Goal: Task Accomplishment & Management: Use online tool/utility

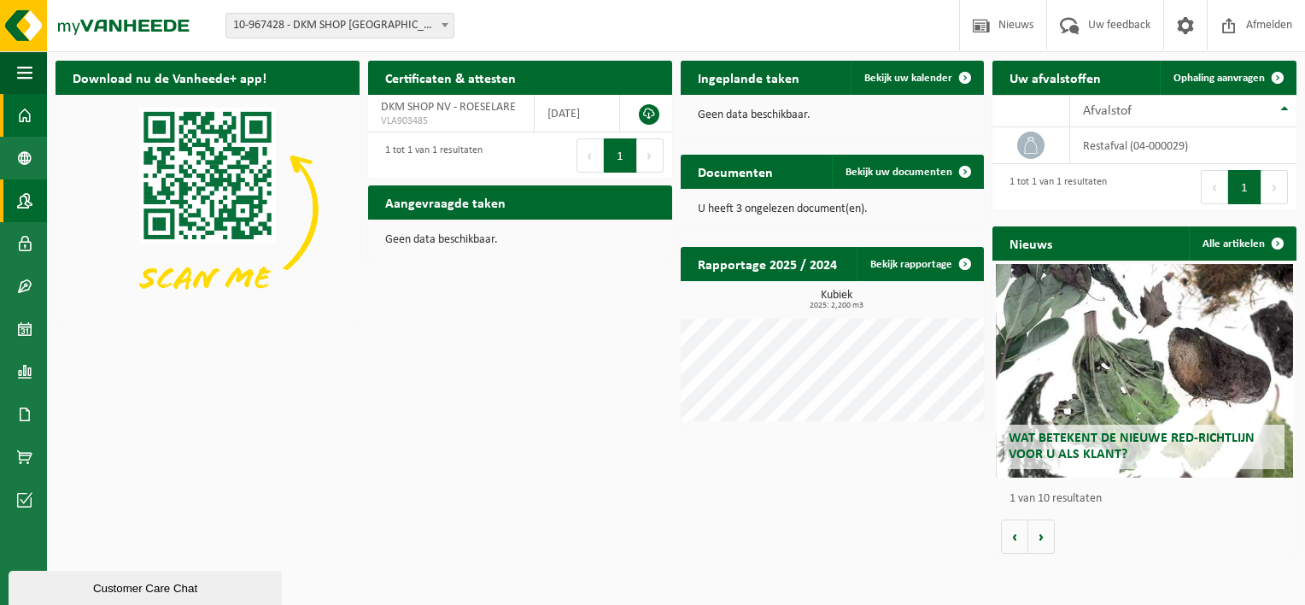
click at [22, 208] on span at bounding box center [24, 200] width 15 height 43
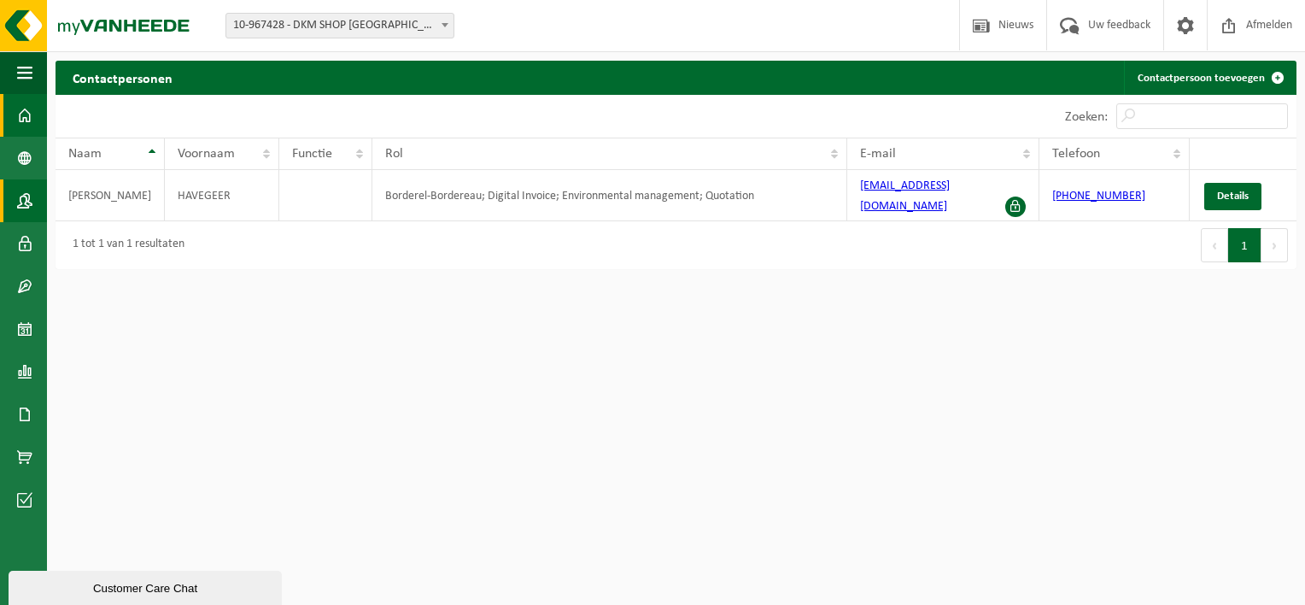
click at [30, 112] on span at bounding box center [24, 115] width 15 height 43
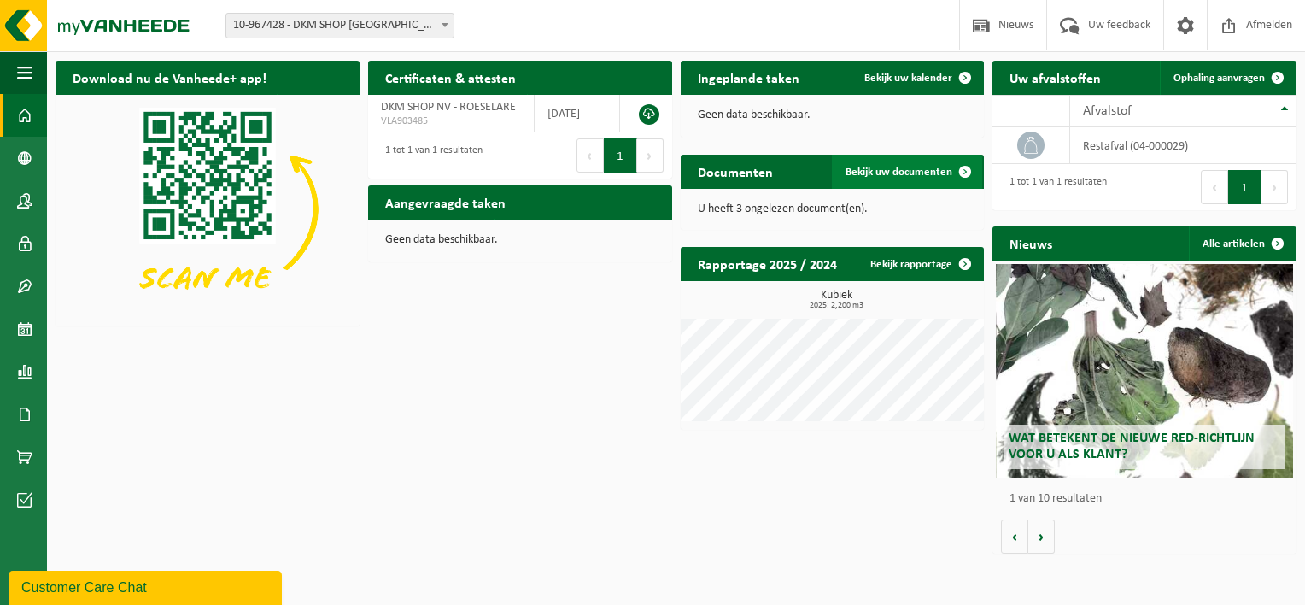
click at [887, 167] on span "Bekijk uw documenten" at bounding box center [899, 172] width 107 height 11
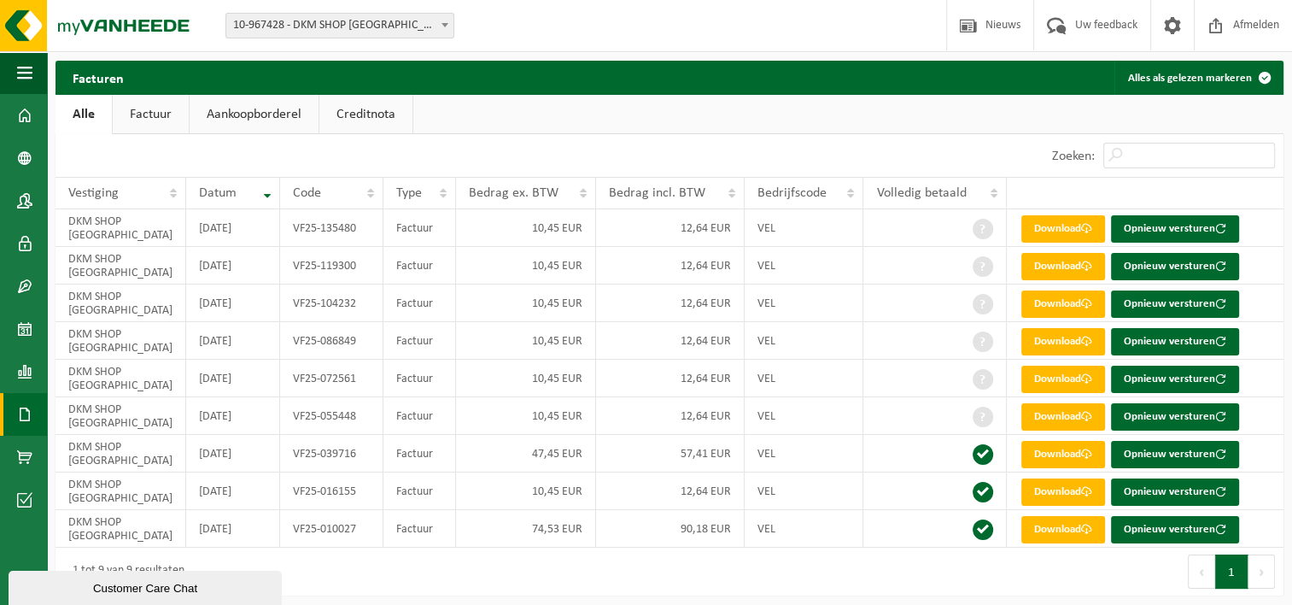
scroll to position [5, 0]
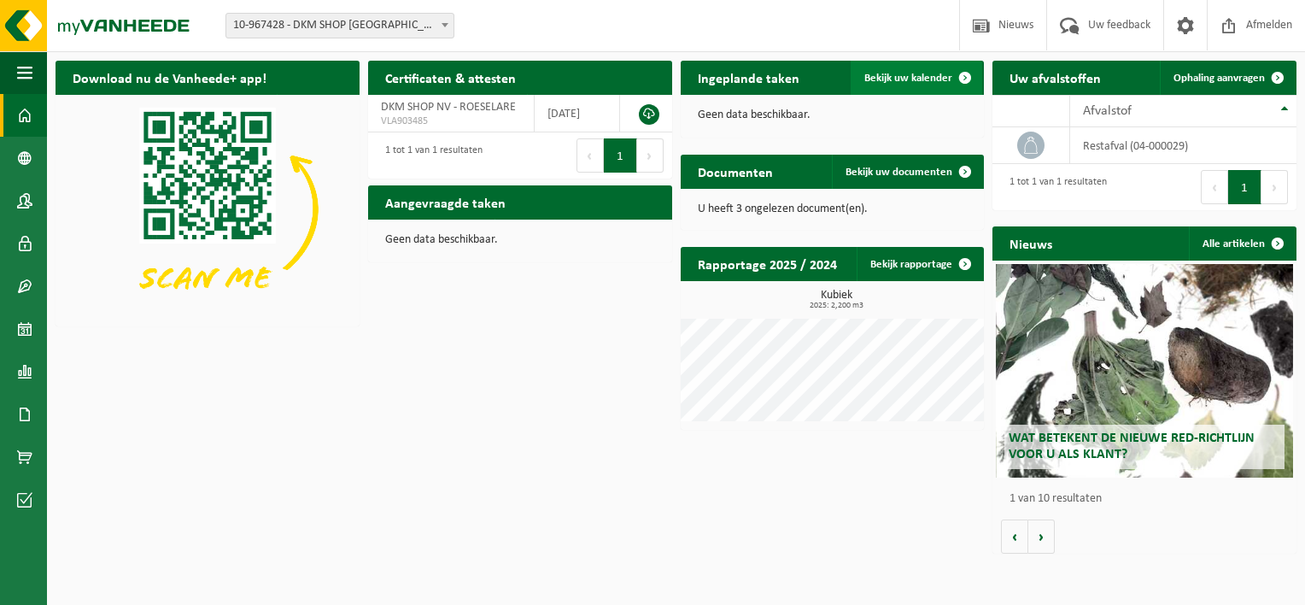
click at [966, 75] on span at bounding box center [965, 78] width 34 height 34
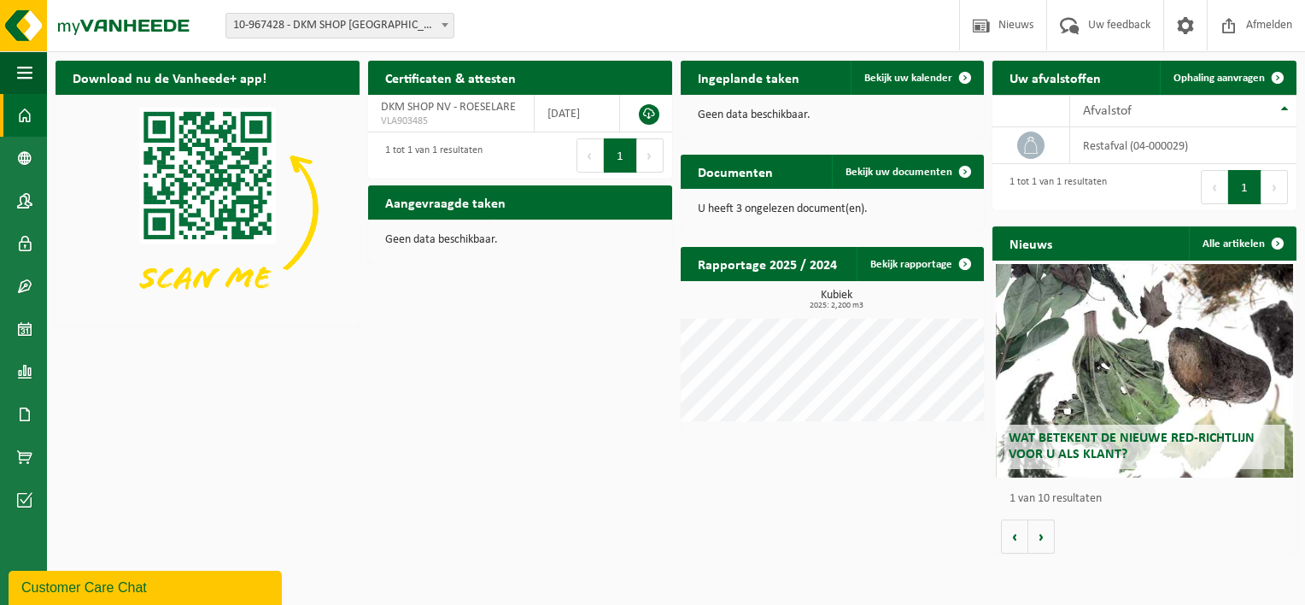
click at [562, 204] on div "Aangevraagde taken Toon de aangevraagde taken" at bounding box center [520, 202] width 304 height 34
click at [478, 243] on p "Geen data beschikbaar." at bounding box center [520, 240] width 270 height 12
click at [422, 199] on h2 "Aangevraagde taken" at bounding box center [445, 201] width 155 height 33
drag, startPoint x: 422, startPoint y: 199, endPoint x: 504, endPoint y: 206, distance: 82.3
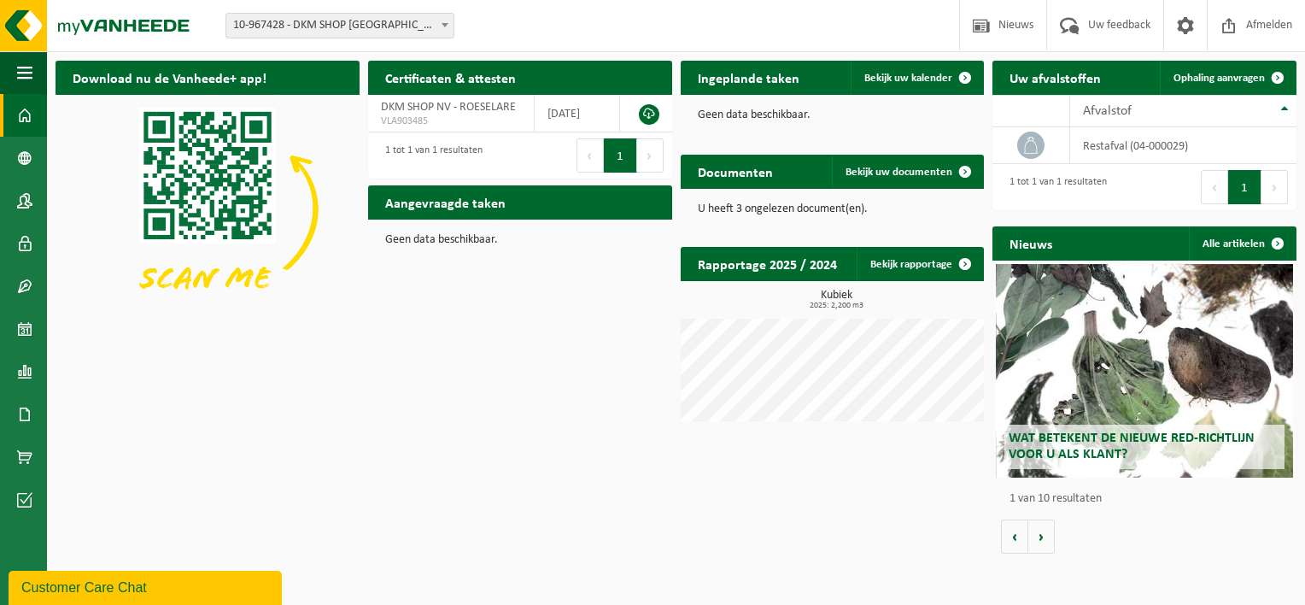
click at [504, 206] on h2 "Aangevraagde taken" at bounding box center [445, 201] width 155 height 33
click at [1209, 75] on span "Ophaling aanvragen" at bounding box center [1219, 78] width 91 height 11
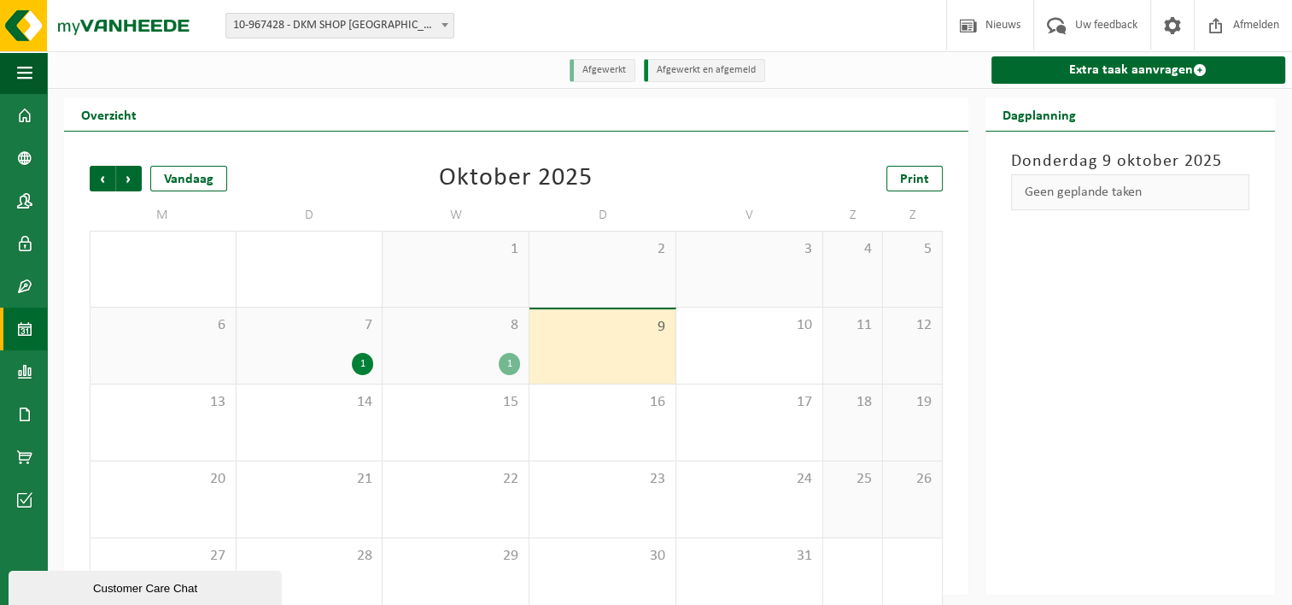
scroll to position [28, 0]
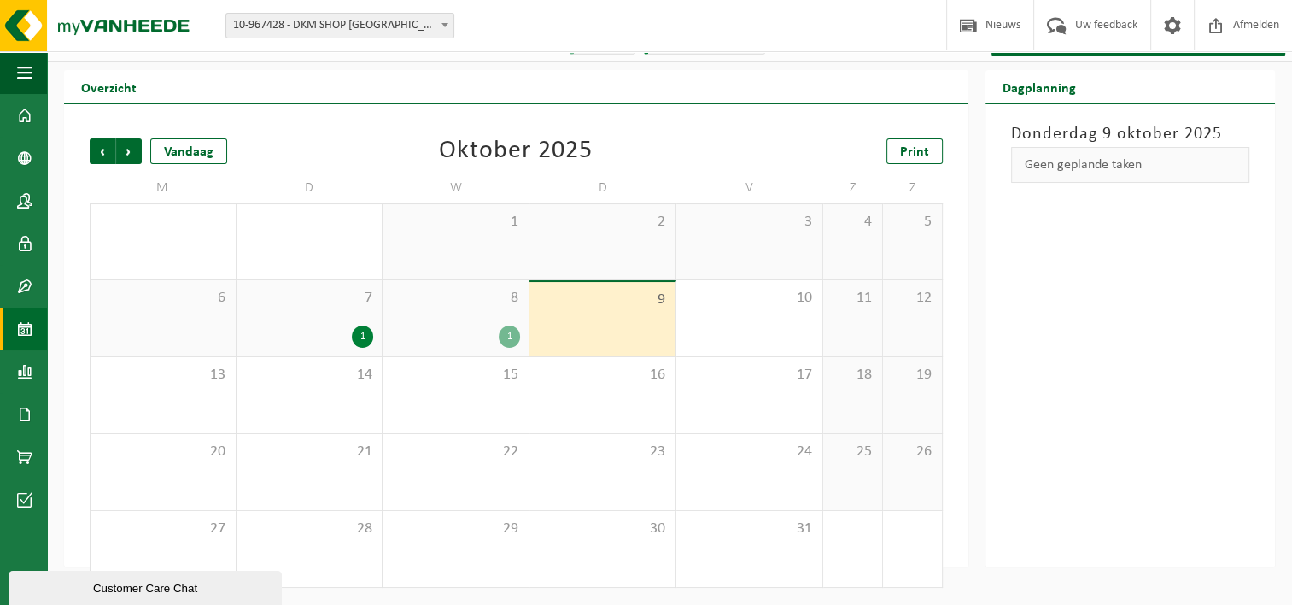
click at [362, 337] on div "1" at bounding box center [362, 336] width 21 height 22
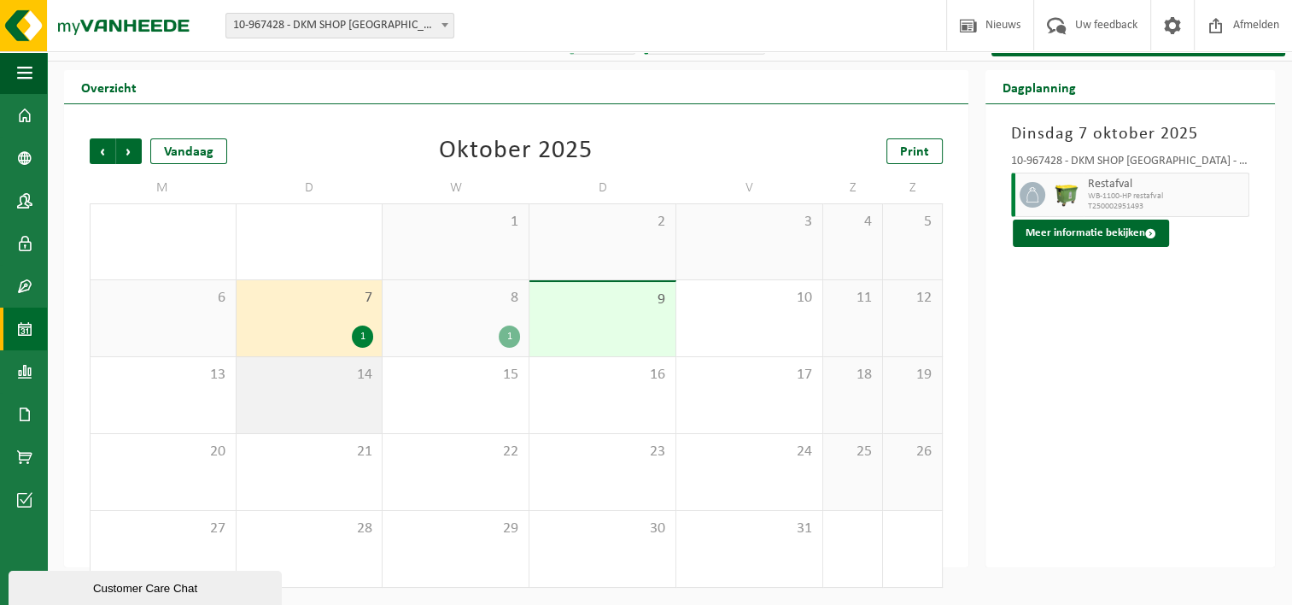
click at [360, 371] on span "14" at bounding box center [309, 375] width 129 height 19
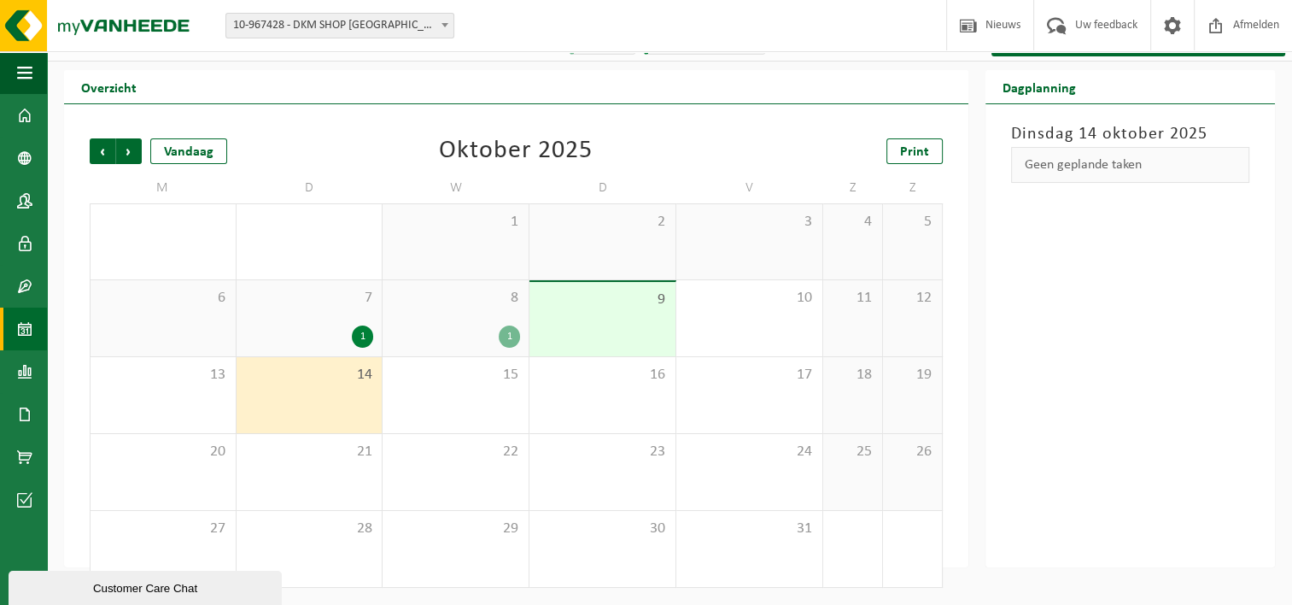
click at [364, 334] on div "1" at bounding box center [362, 336] width 21 height 22
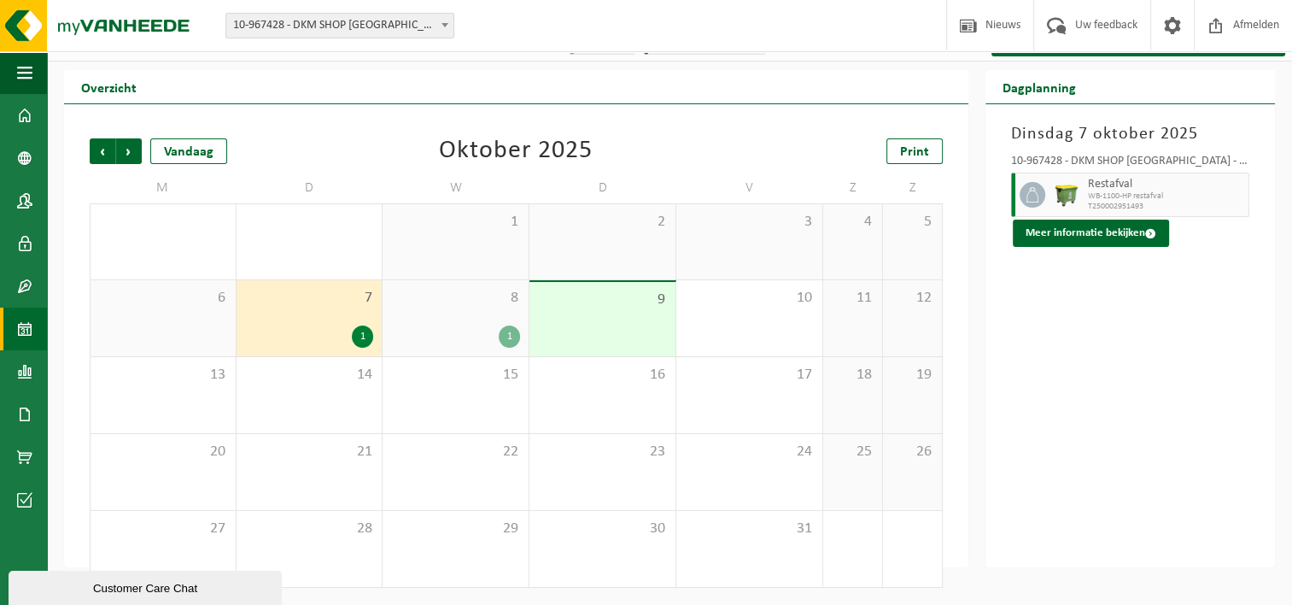
click at [577, 316] on div "9" at bounding box center [603, 319] width 146 height 74
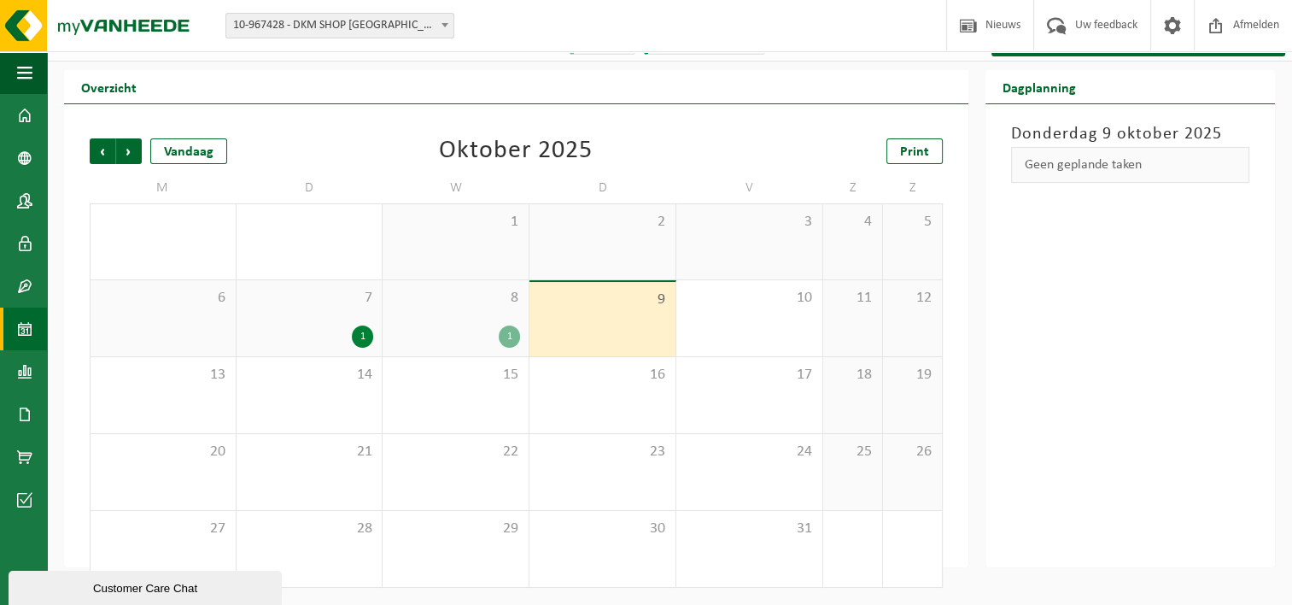
click at [1057, 167] on div "Geen geplande taken" at bounding box center [1130, 165] width 239 height 36
click at [349, 383] on span "14" at bounding box center [309, 375] width 129 height 19
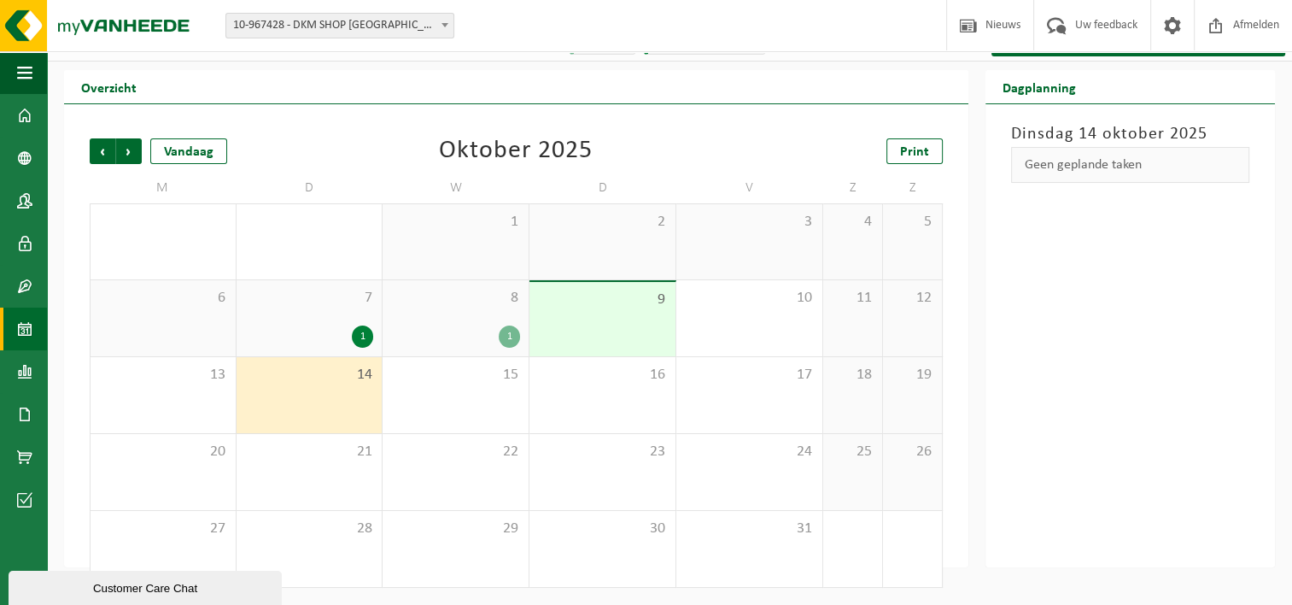
click at [364, 331] on div "1" at bounding box center [362, 336] width 21 height 22
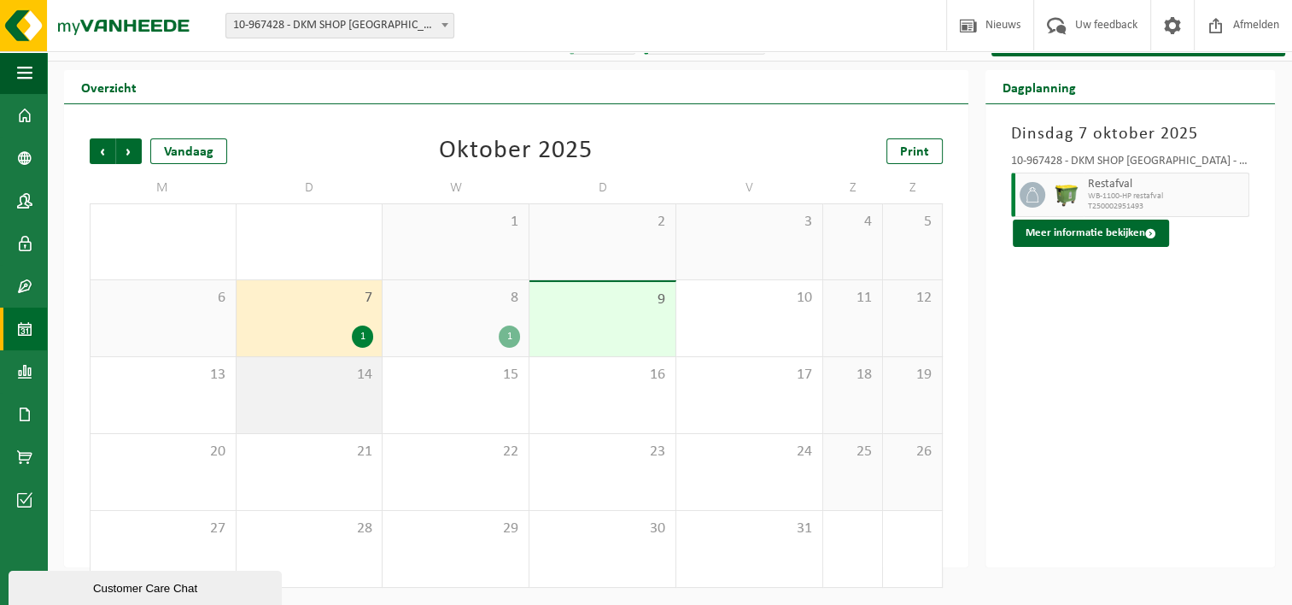
click at [366, 372] on span "14" at bounding box center [309, 375] width 129 height 19
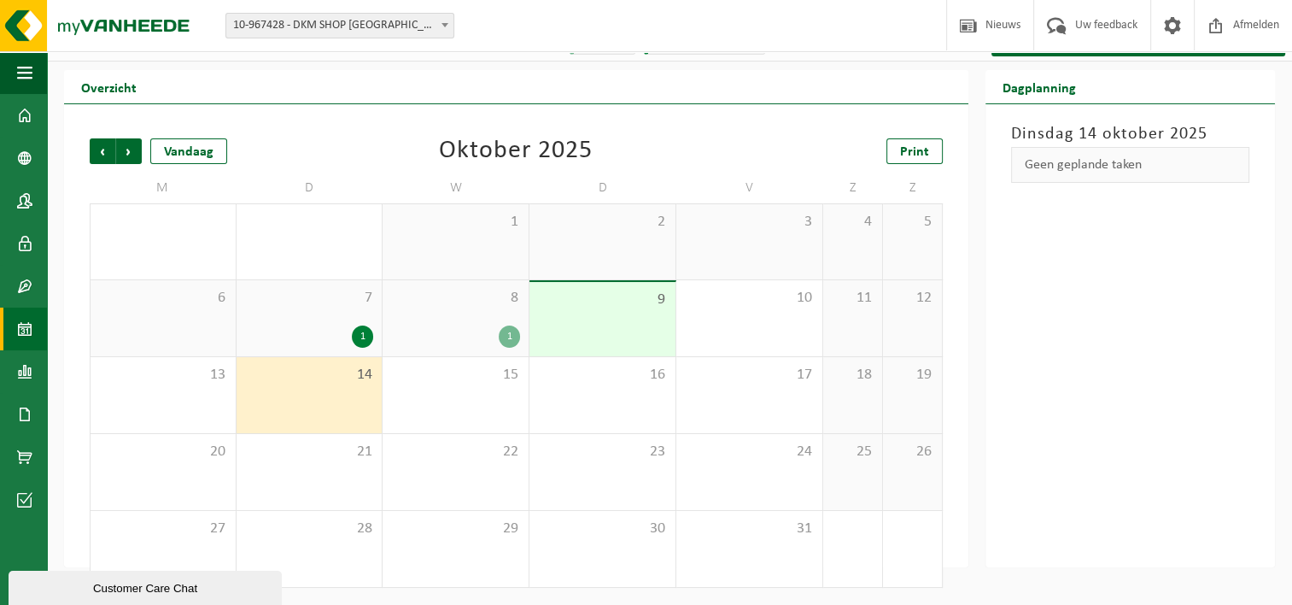
click at [362, 369] on span "14" at bounding box center [309, 375] width 129 height 19
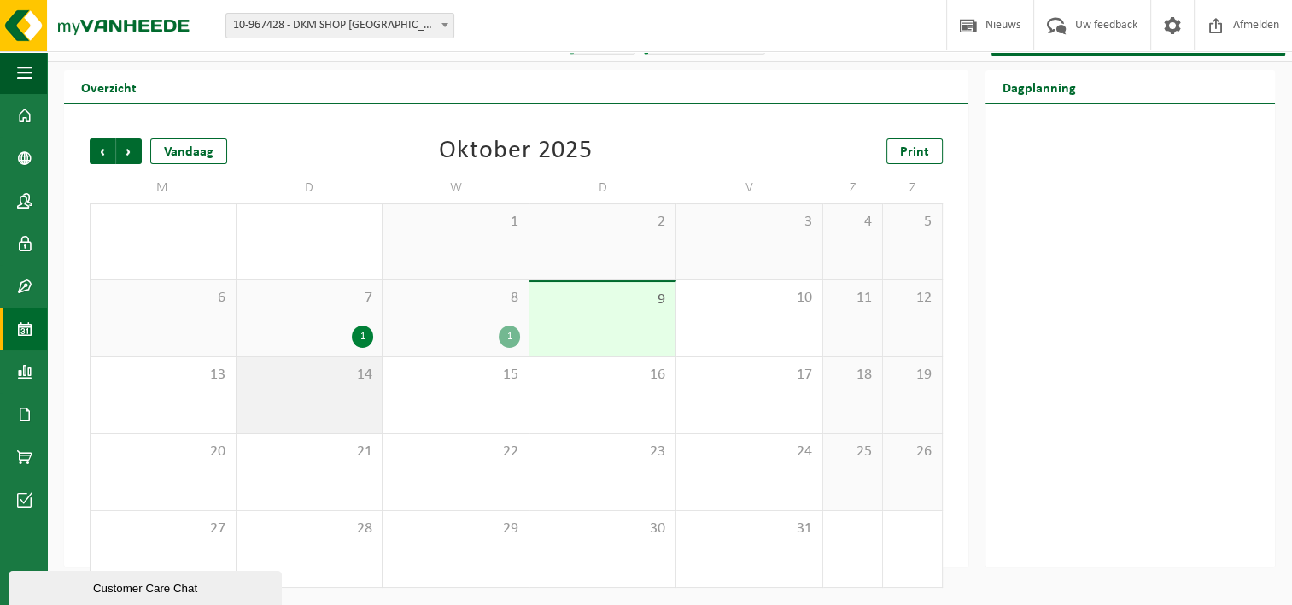
click at [362, 369] on span "14" at bounding box center [309, 375] width 129 height 19
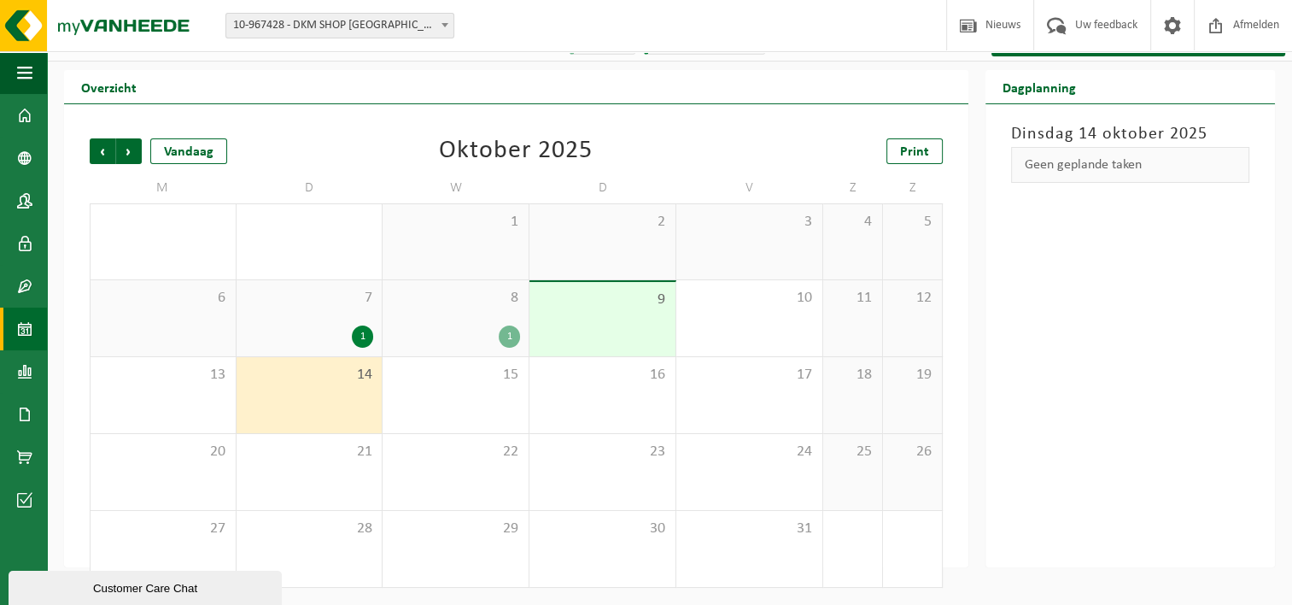
click at [362, 369] on span "14" at bounding box center [309, 375] width 129 height 19
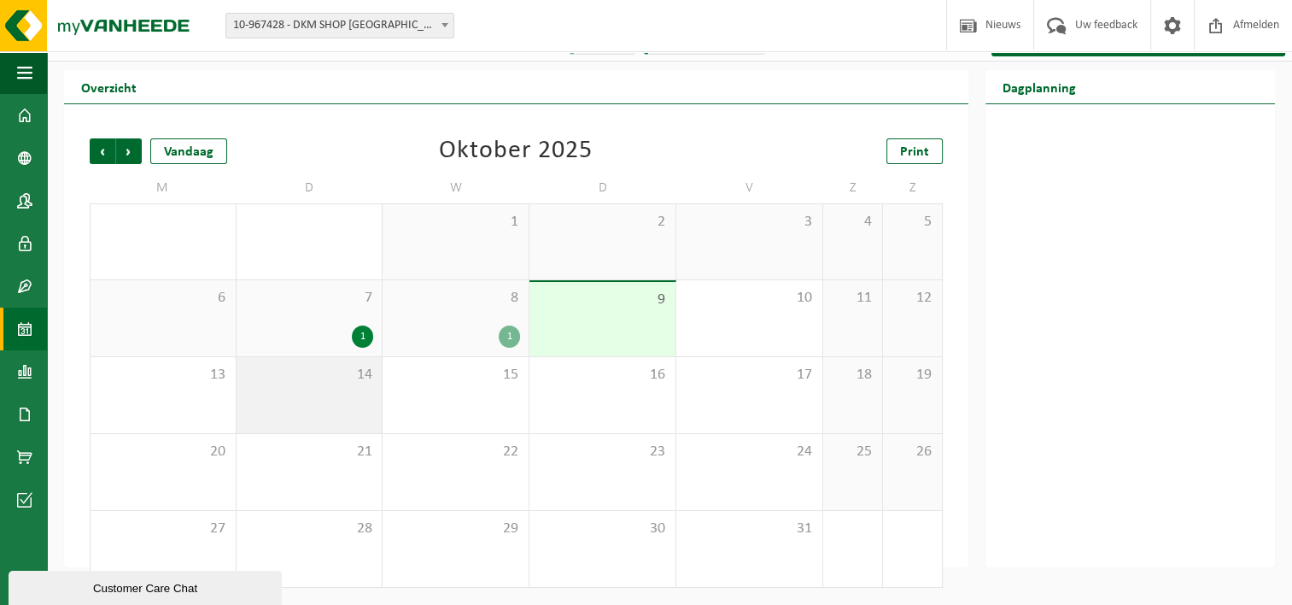
drag, startPoint x: 362, startPoint y: 369, endPoint x: 335, endPoint y: 383, distance: 30.6
click at [335, 383] on span "14" at bounding box center [309, 375] width 129 height 19
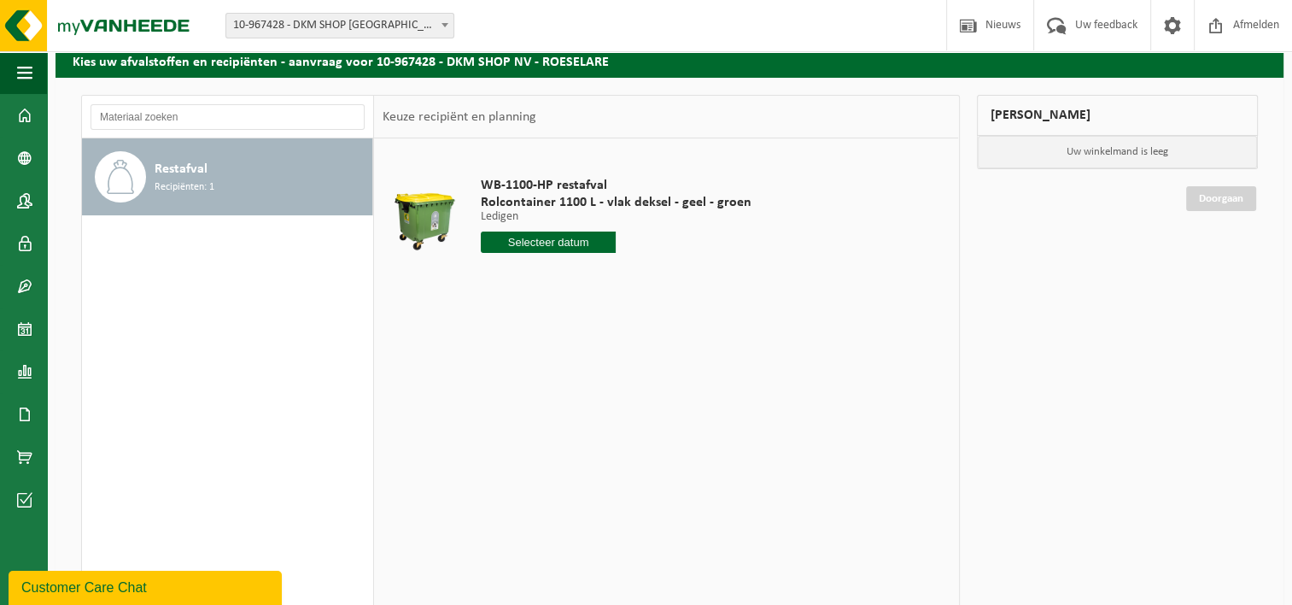
scroll to position [73, 0]
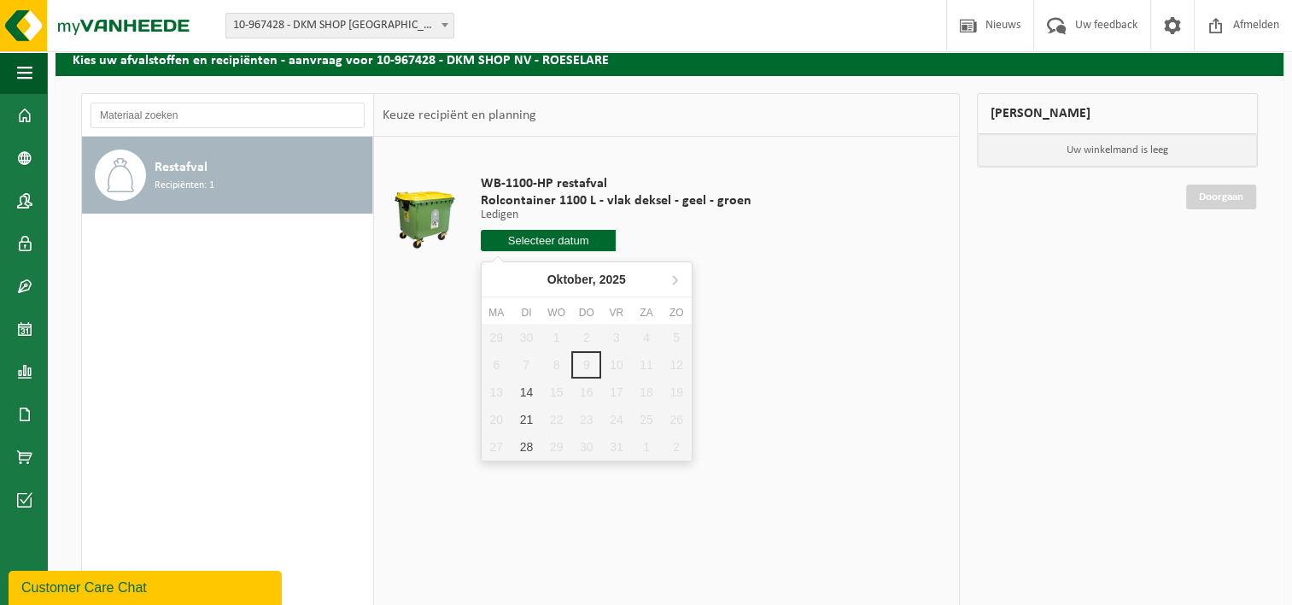
click at [548, 243] on input "text" at bounding box center [549, 240] width 136 height 21
click at [530, 388] on div "14" at bounding box center [527, 391] width 30 height 27
type input "Van 2025-10-14"
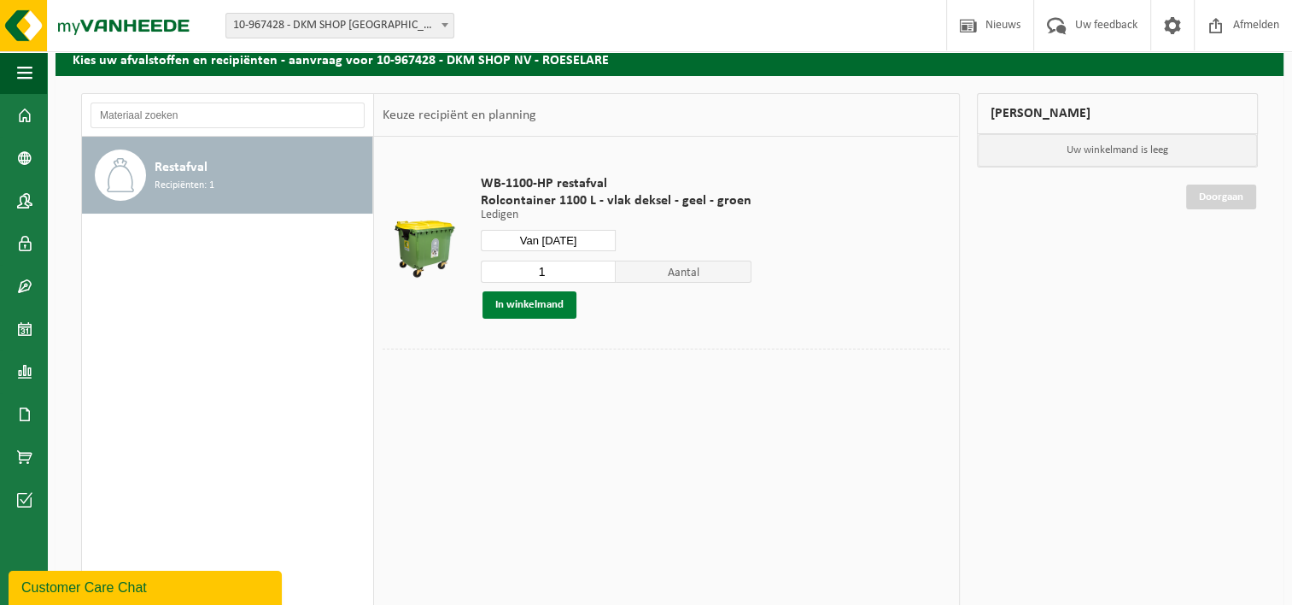
click at [527, 304] on button "In winkelmand" at bounding box center [530, 304] width 94 height 27
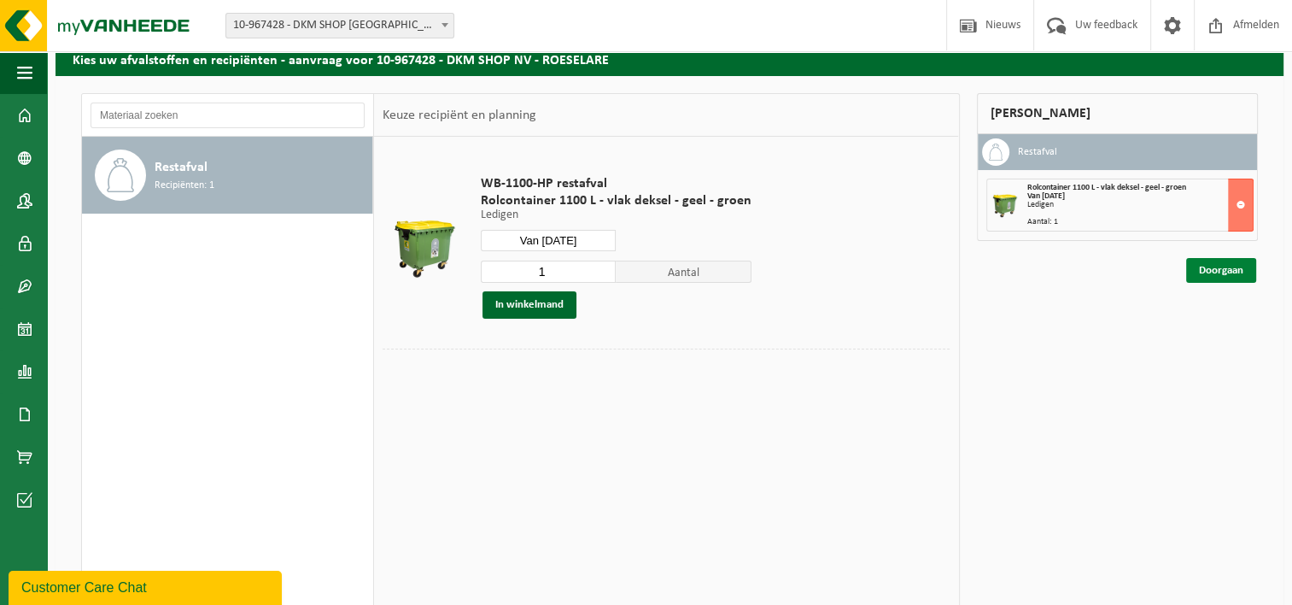
click at [1227, 267] on link "Doorgaan" at bounding box center [1222, 270] width 70 height 25
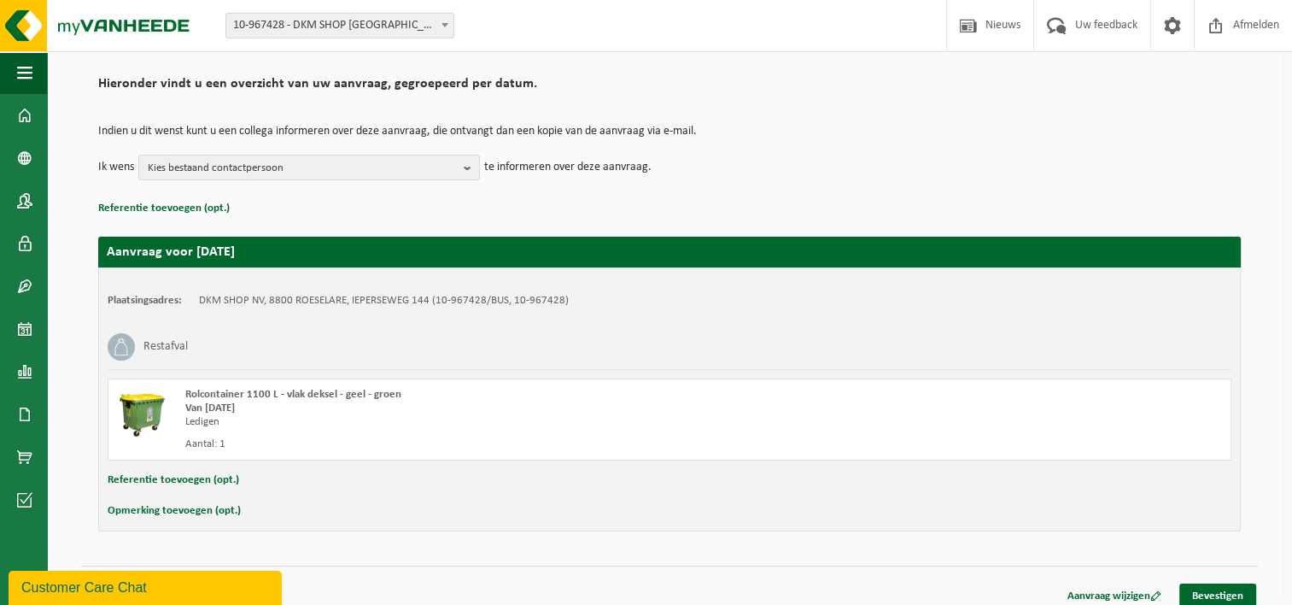
scroll to position [126, 0]
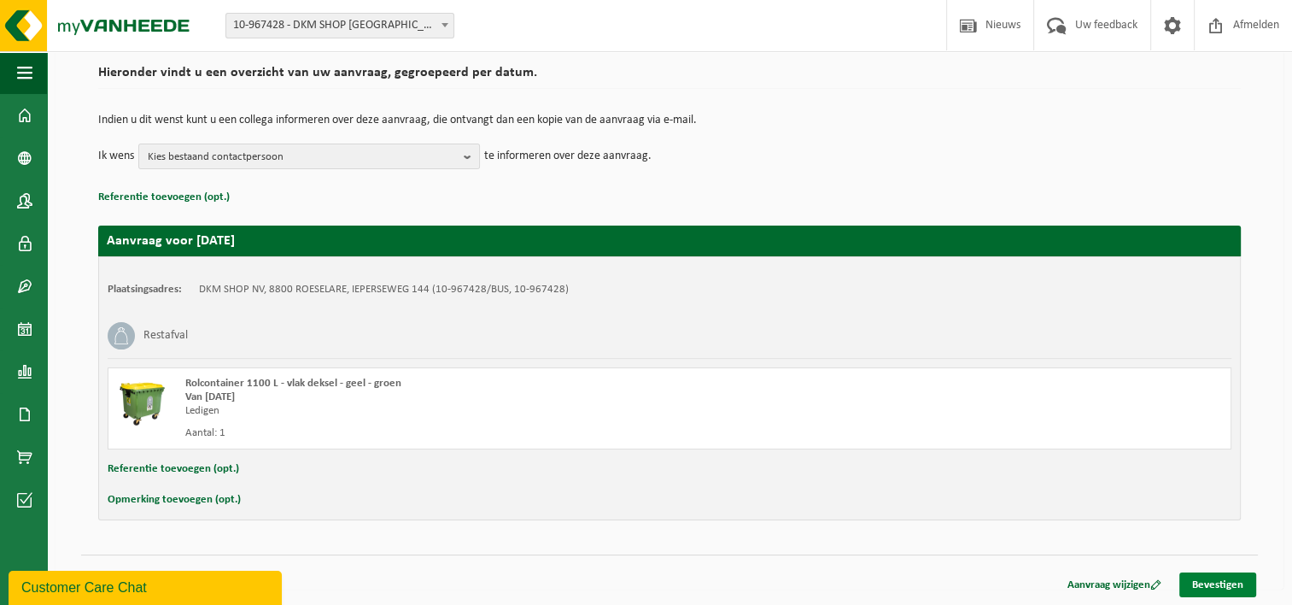
click at [1205, 583] on link "Bevestigen" at bounding box center [1218, 584] width 77 height 25
